Goal: Transaction & Acquisition: Purchase product/service

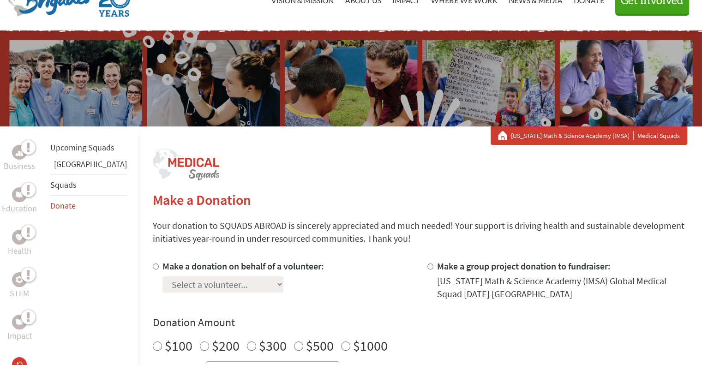
scroll to position [185, 0]
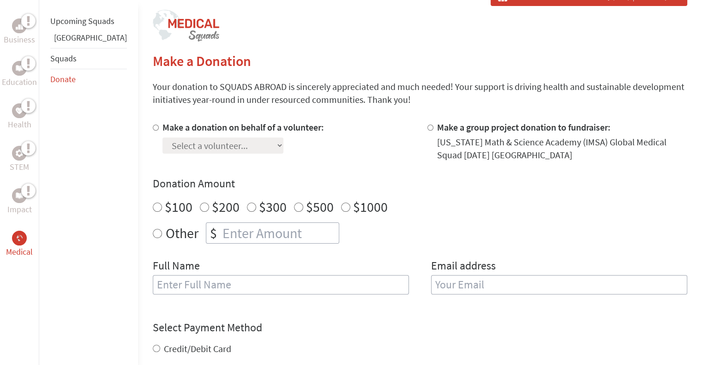
click at [153, 128] on input "Make a donation on behalf of a volunteer:" at bounding box center [156, 128] width 6 height 6
radio input "true"
click at [210, 144] on select "Select a volunteer... [PERSON_NAME] [PERSON_NAME] [PERSON_NAME] [PERSON_NAME] […" at bounding box center [222, 146] width 121 height 16
click at [328, 159] on div "Make a donation on behalf of a volunteer: Select a volunteer... [PERSON_NAME] […" at bounding box center [283, 141] width 260 height 41
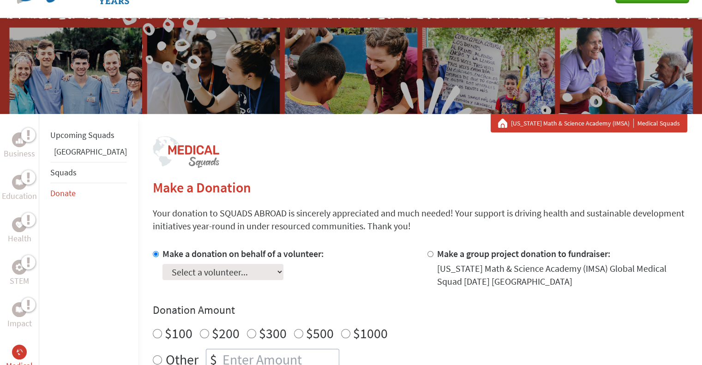
scroll to position [0, 0]
